Goal: Task Accomplishment & Management: Use online tool/utility

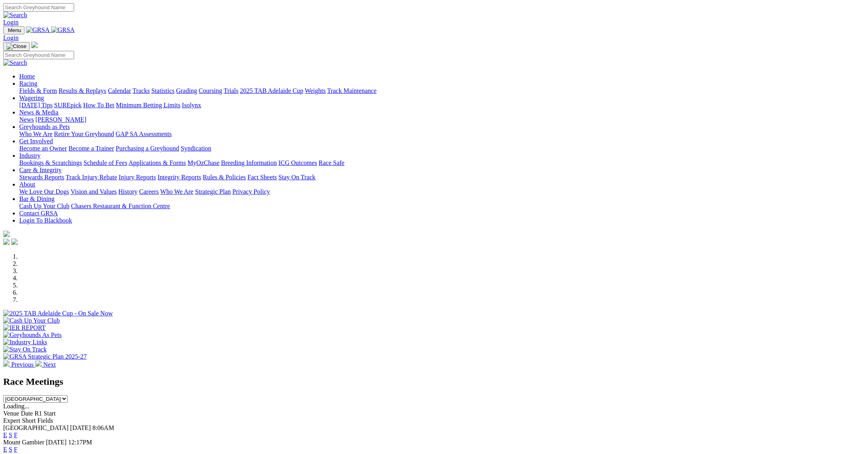
click at [18, 446] on link "F" at bounding box center [16, 449] width 4 height 7
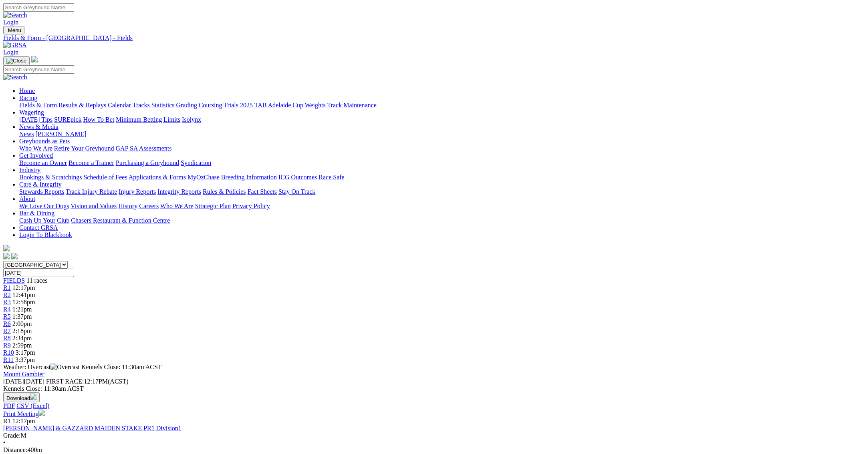
drag, startPoint x: 849, startPoint y: 4, endPoint x: 627, endPoint y: 180, distance: 283.4
click at [45, 411] on link "Print Meeting" at bounding box center [24, 414] width 42 height 7
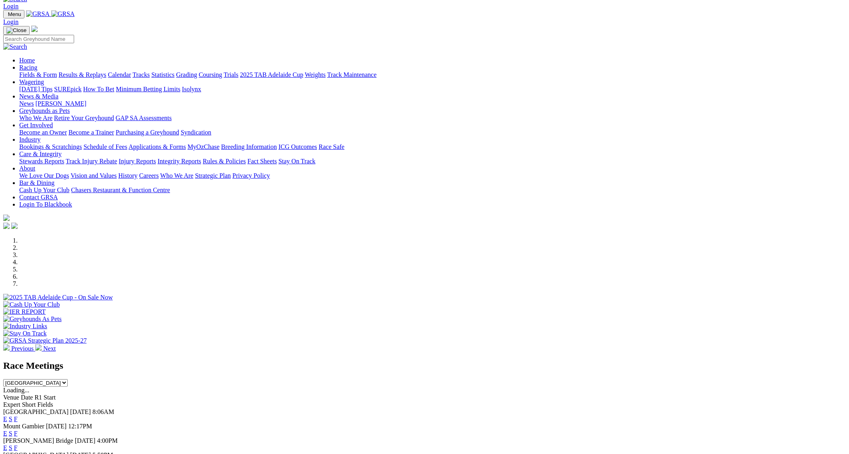
scroll to position [91, 0]
